Goal: Transaction & Acquisition: Purchase product/service

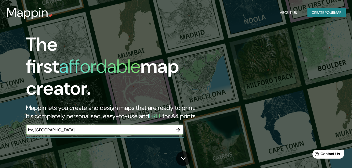
click at [58, 127] on input "ica, [GEOGRAPHIC_DATA]" at bounding box center [99, 130] width 147 height 6
type input "ica, [GEOGRAPHIC_DATA]"
click at [179, 128] on icon "button" at bounding box center [178, 130] width 4 height 4
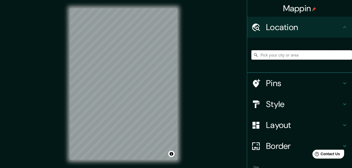
click at [298, 56] on input "Pick your city or area" at bounding box center [301, 54] width 101 height 9
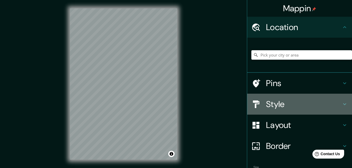
click at [341, 103] on icon at bounding box center [344, 104] width 6 height 6
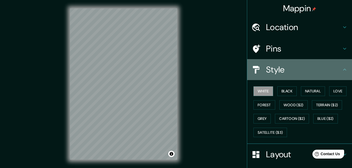
click at [344, 72] on div "Style" at bounding box center [299, 69] width 105 height 21
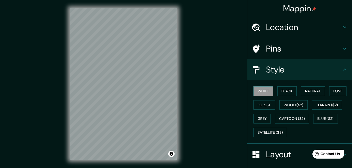
click at [341, 67] on icon at bounding box center [344, 70] width 6 height 6
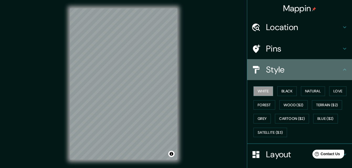
click at [343, 69] on icon at bounding box center [344, 70] width 3 height 2
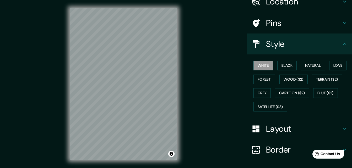
scroll to position [52, 0]
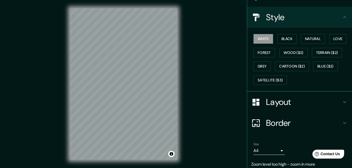
click at [341, 101] on icon at bounding box center [344, 102] width 6 height 6
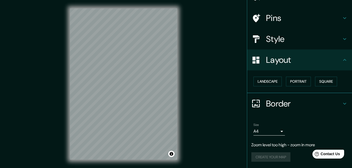
scroll to position [31, 0]
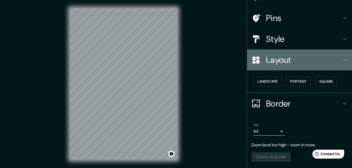
click at [341, 60] on icon at bounding box center [344, 60] width 6 height 6
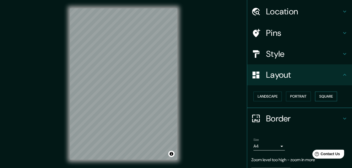
scroll to position [0, 0]
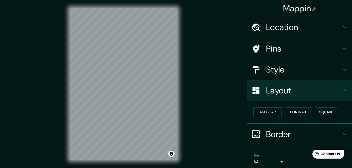
click at [319, 24] on h4 "Location" at bounding box center [303, 27] width 75 height 10
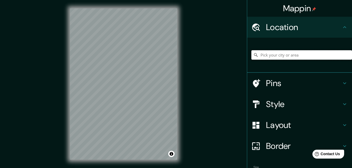
click at [311, 56] on input "Pick your city or area" at bounding box center [301, 54] width 101 height 9
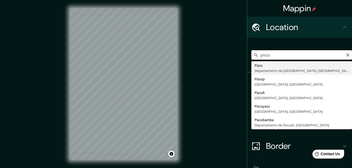
type input "Pisco, [GEOGRAPHIC_DATA], [GEOGRAPHIC_DATA]"
